Goal: Information Seeking & Learning: Learn about a topic

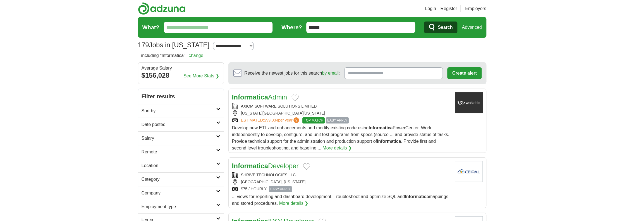
click at [207, 30] on input "What?" at bounding box center [218, 27] width 109 height 11
click at [332, 27] on input "*****" at bounding box center [360, 27] width 109 height 11
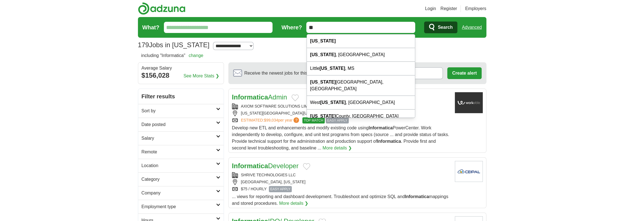
type input "*"
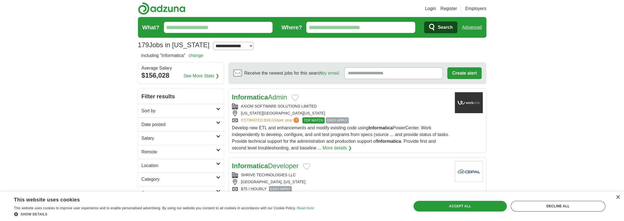
click at [260, 28] on input "What?" at bounding box center [218, 27] width 109 height 11
type input "**********"
click at [424, 21] on button "Search" at bounding box center [440, 27] width 33 height 12
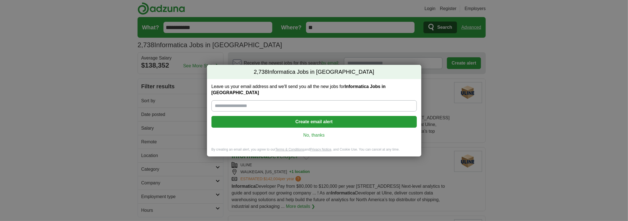
click at [313, 132] on link "No, thanks" at bounding box center [314, 135] width 197 height 6
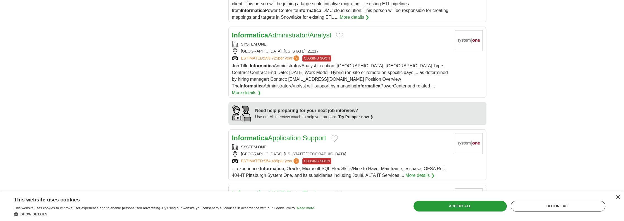
scroll to position [423, 0]
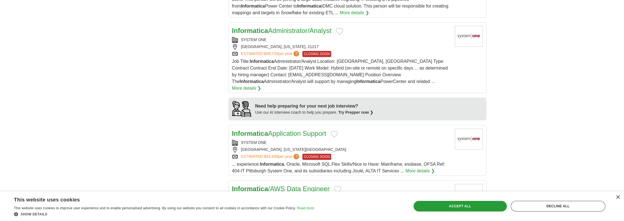
click at [292, 130] on link "Informatica Application Support" at bounding box center [279, 134] width 94 height 8
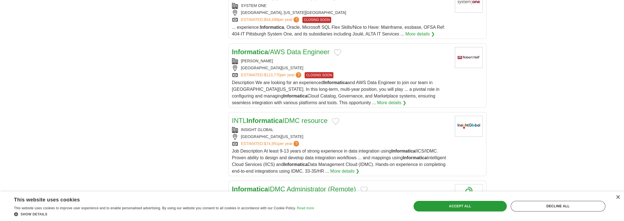
scroll to position [571, 0]
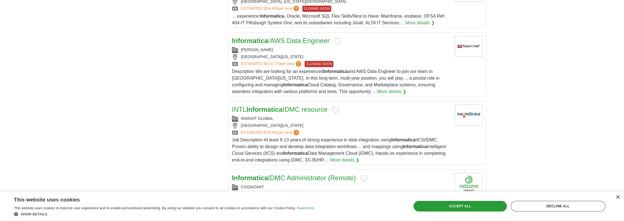
click at [264, 106] on strong "Informatica" at bounding box center [264, 110] width 36 height 8
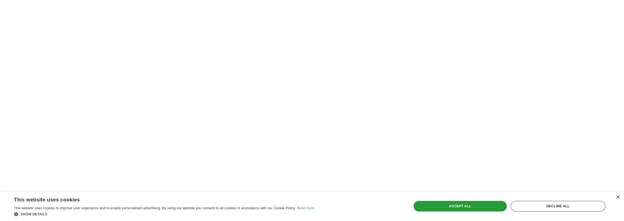
scroll to position [934, 0]
